Goal: Task Accomplishment & Management: Use online tool/utility

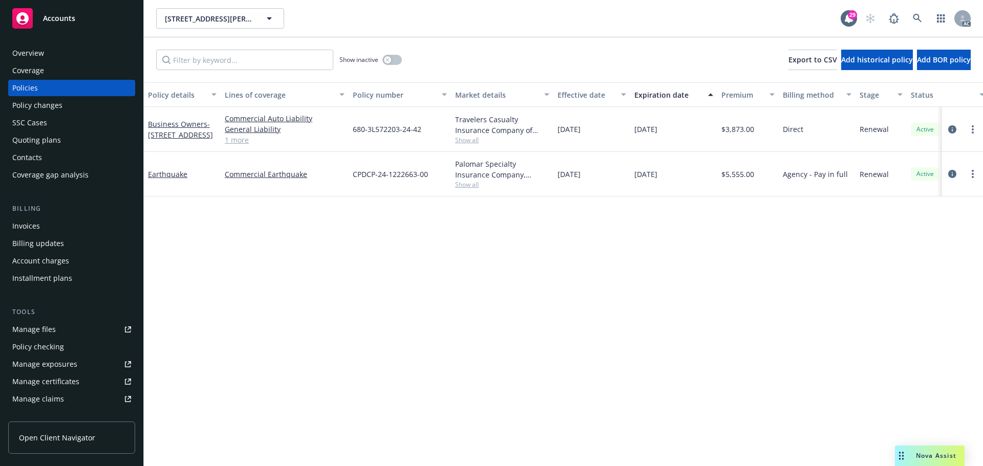
click at [62, 54] on div "Overview" at bounding box center [71, 53] width 119 height 16
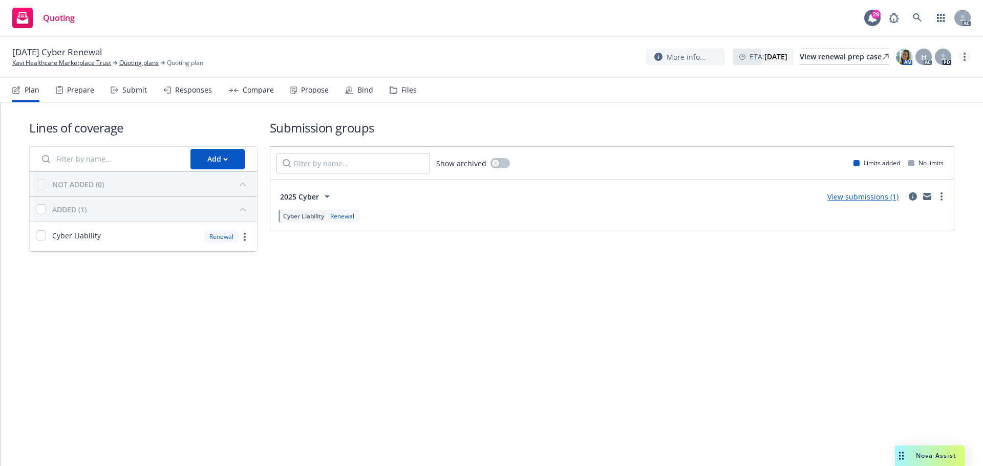
click at [968, 54] on link "more" at bounding box center [964, 57] width 12 height 12
click at [915, 83] on link "Copy logging email" at bounding box center [913, 78] width 114 height 20
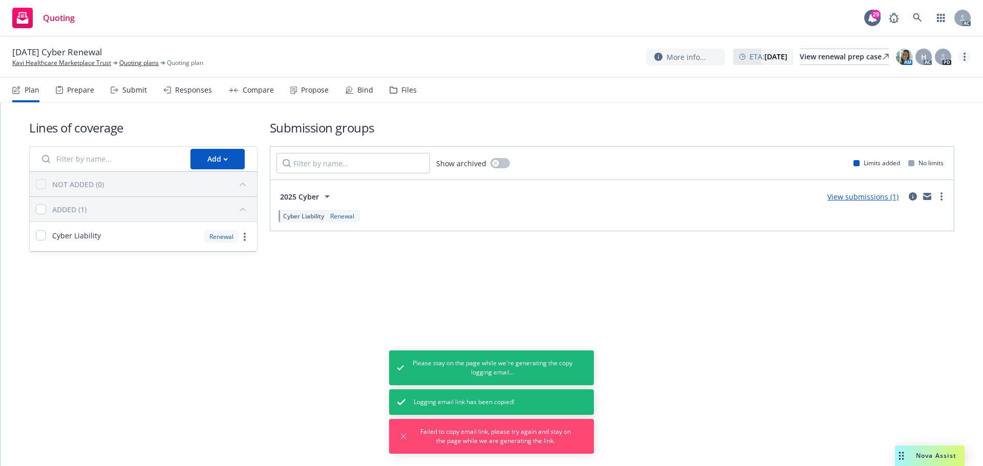
click at [961, 59] on link "more" at bounding box center [964, 57] width 12 height 12
click at [935, 80] on link "Copy logging email" at bounding box center [913, 78] width 114 height 20
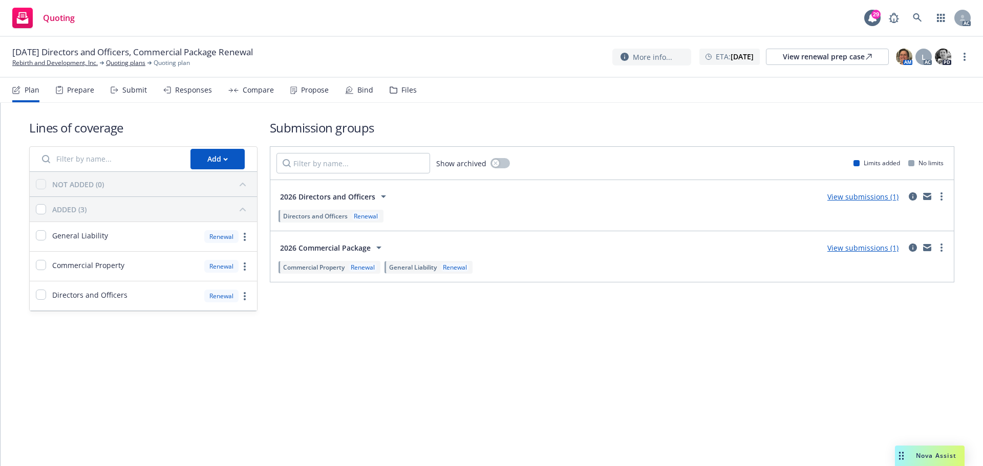
click at [133, 89] on div "Submit" at bounding box center [134, 90] width 25 height 8
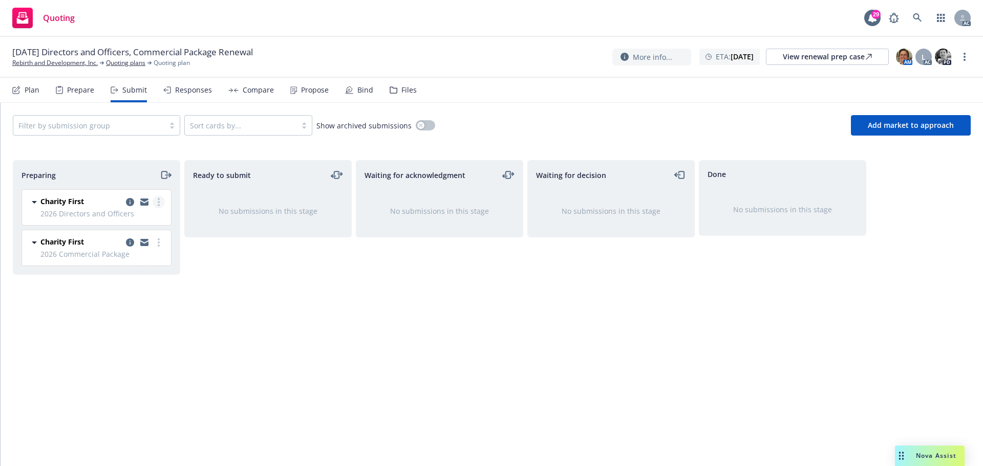
click at [163, 204] on link "more" at bounding box center [159, 202] width 12 height 12
click at [131, 244] on span "Log acknowledgement" at bounding box center [112, 244] width 101 height 10
